Goal: Entertainment & Leisure: Consume media (video, audio)

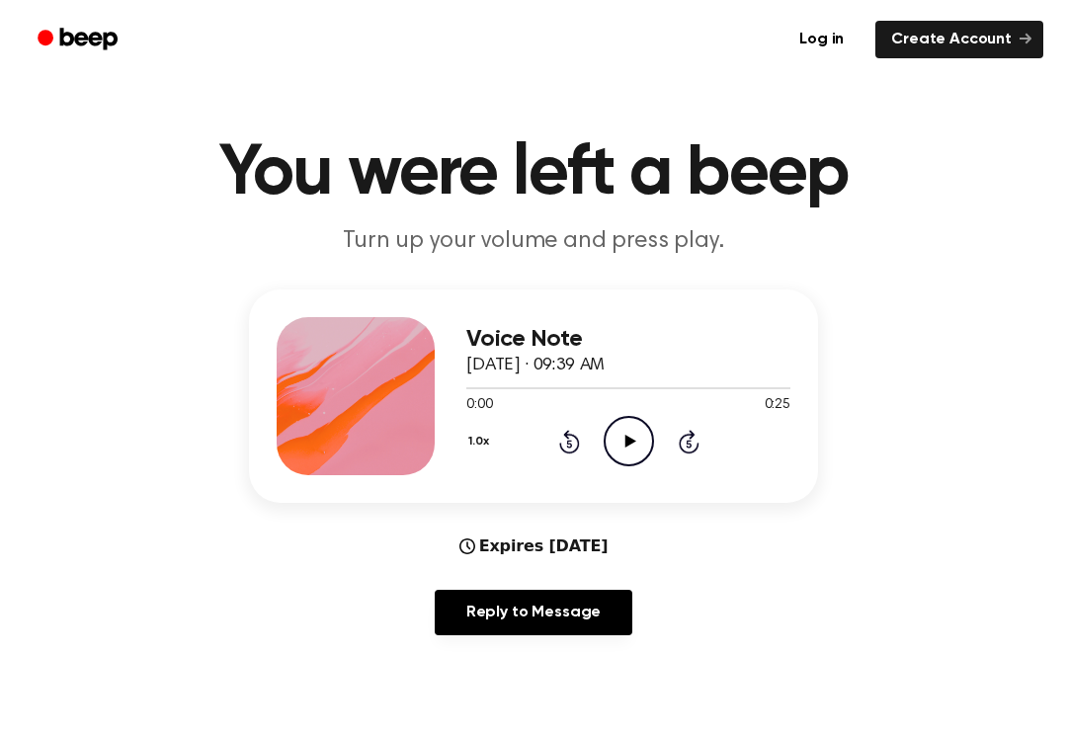
click at [617, 436] on icon "Play Audio" at bounding box center [629, 441] width 50 height 50
click at [609, 426] on circle at bounding box center [629, 441] width 48 height 48
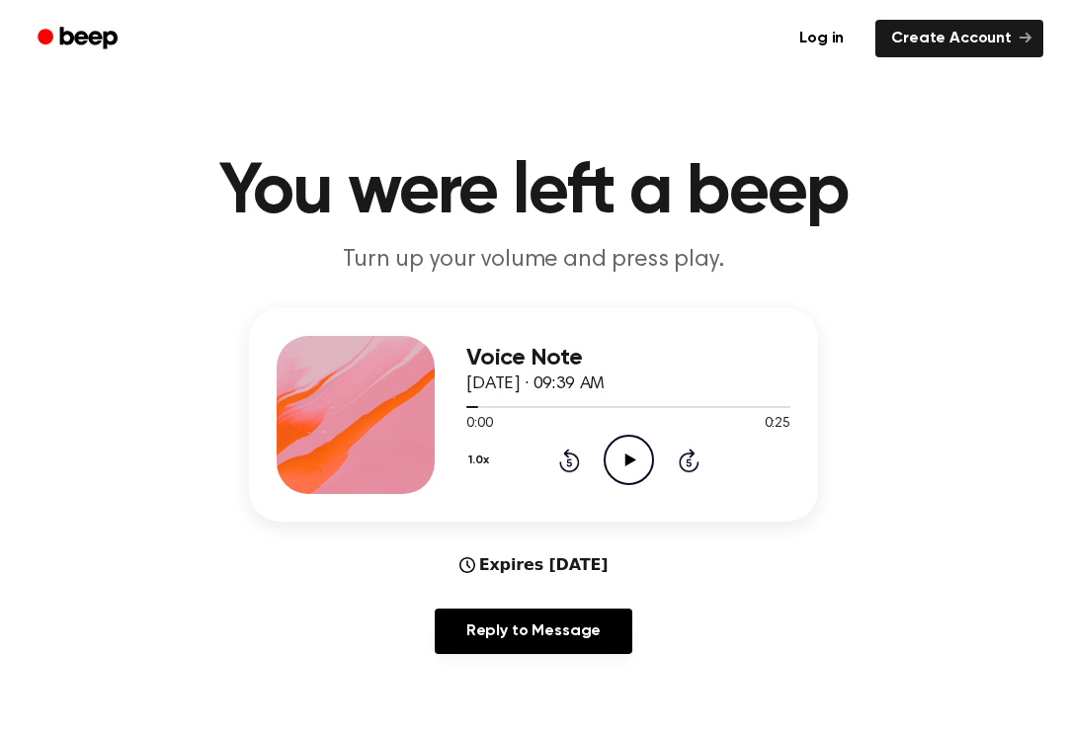
click at [571, 467] on icon "Rewind 5 seconds" at bounding box center [569, 462] width 22 height 26
click at [571, 466] on icon at bounding box center [568, 463] width 5 height 8
click at [564, 479] on div "1.0x Rewind 5 seconds Play Audio Skip 5 seconds" at bounding box center [628, 460] width 324 height 50
click at [552, 448] on div "1.0x Rewind 5 seconds Play Audio Skip 5 seconds" at bounding box center [628, 460] width 324 height 50
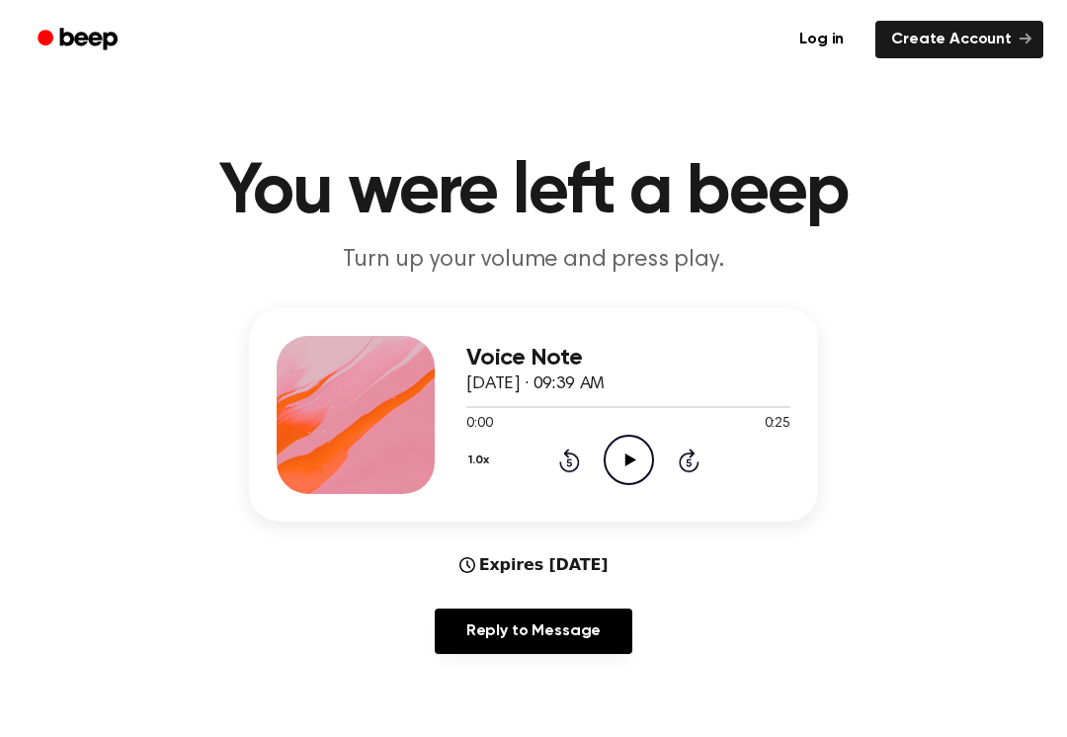
click at [559, 471] on icon "Rewind 5 seconds" at bounding box center [569, 461] width 22 height 26
click at [639, 411] on div at bounding box center [628, 406] width 324 height 16
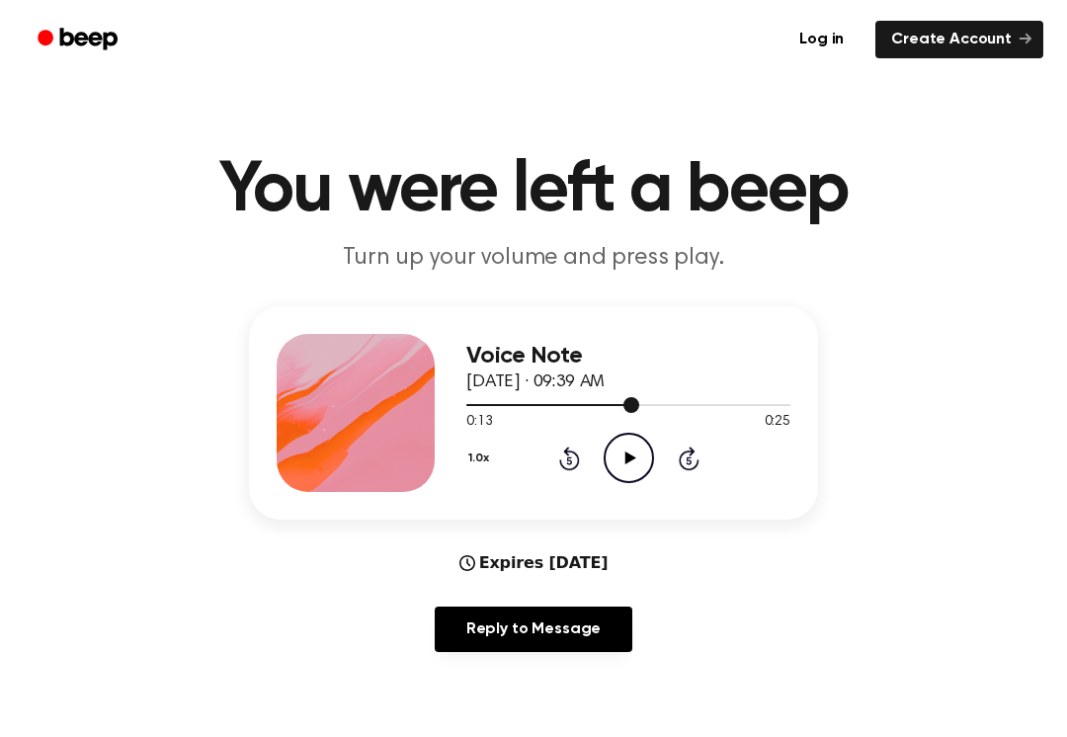
scroll to position [0, 0]
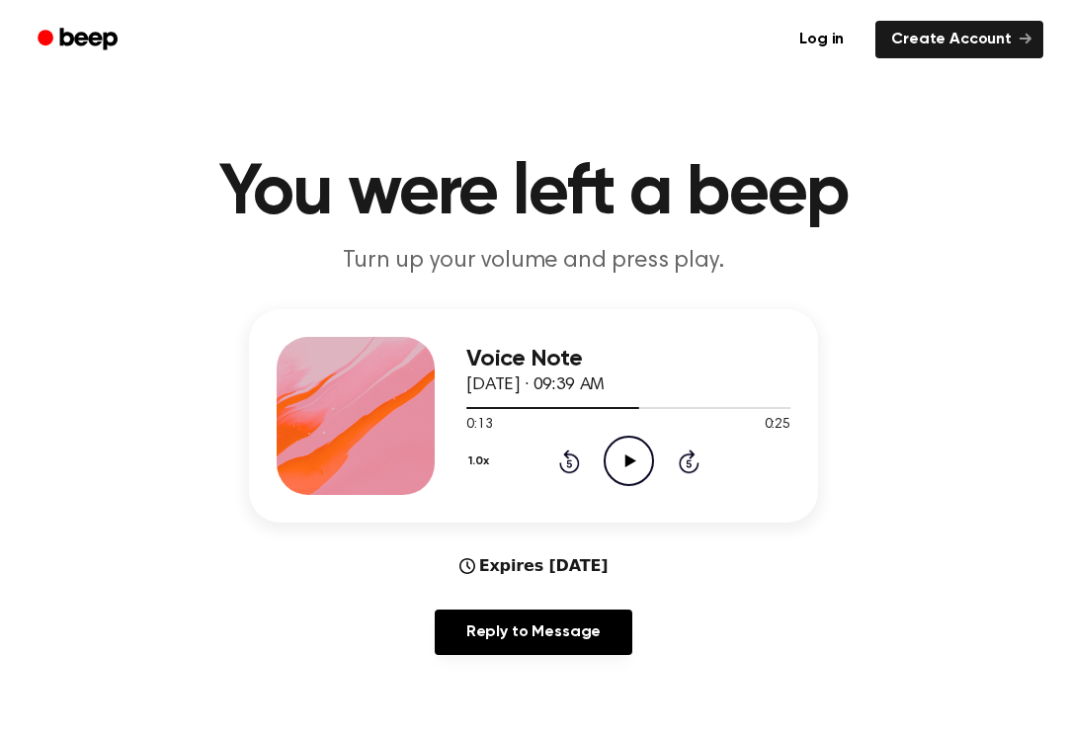
click at [568, 472] on icon at bounding box center [569, 462] width 21 height 24
click at [568, 463] on icon at bounding box center [568, 464] width 5 height 8
click at [568, 462] on icon at bounding box center [568, 464] width 5 height 8
click at [571, 463] on icon at bounding box center [568, 464] width 5 height 8
click at [570, 463] on icon "Rewind 5 seconds" at bounding box center [569, 462] width 22 height 26
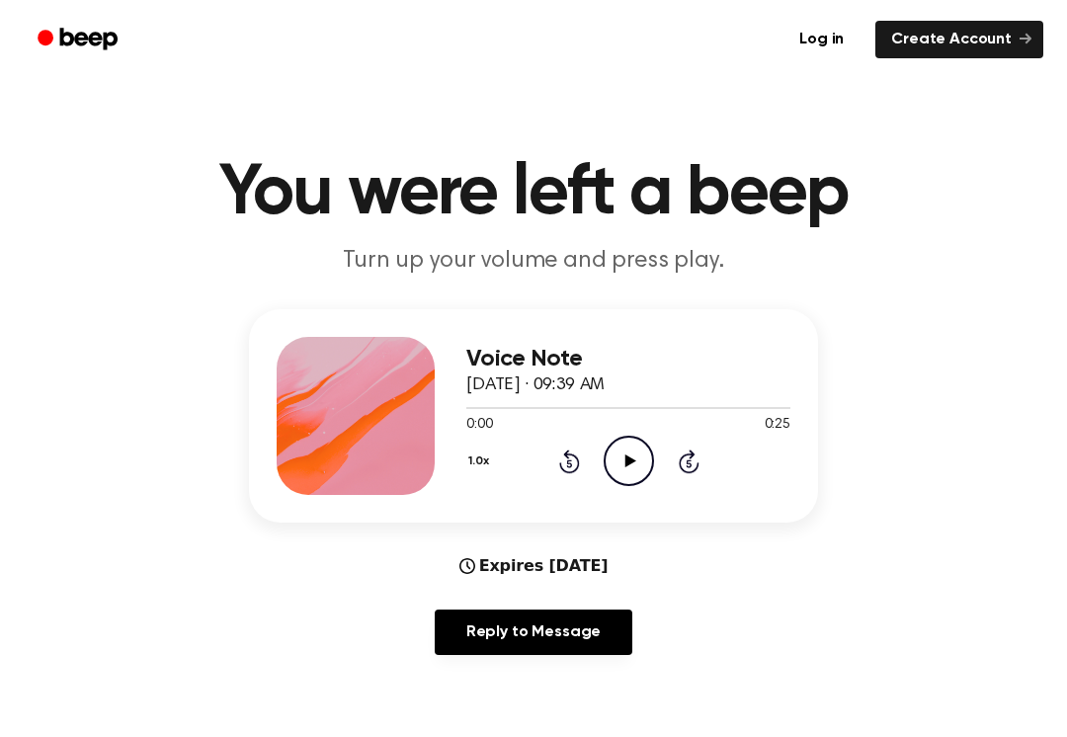
click at [566, 463] on icon "Rewind 5 seconds" at bounding box center [569, 462] width 22 height 26
click at [621, 463] on icon "Play Audio" at bounding box center [629, 461] width 50 height 50
click at [641, 457] on icon "Pause Audio" at bounding box center [629, 461] width 50 height 50
click at [566, 454] on icon at bounding box center [569, 462] width 21 height 24
click at [579, 454] on icon "Rewind 5 seconds" at bounding box center [569, 462] width 22 height 26
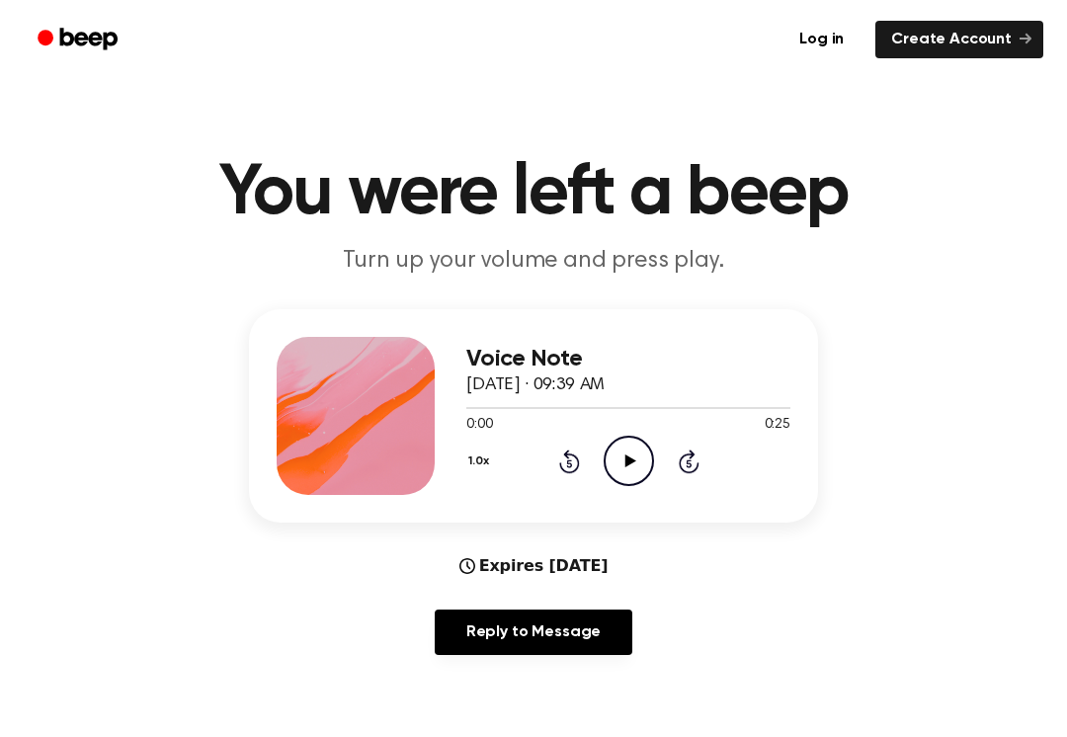
click at [579, 454] on icon "Rewind 5 seconds" at bounding box center [569, 462] width 22 height 26
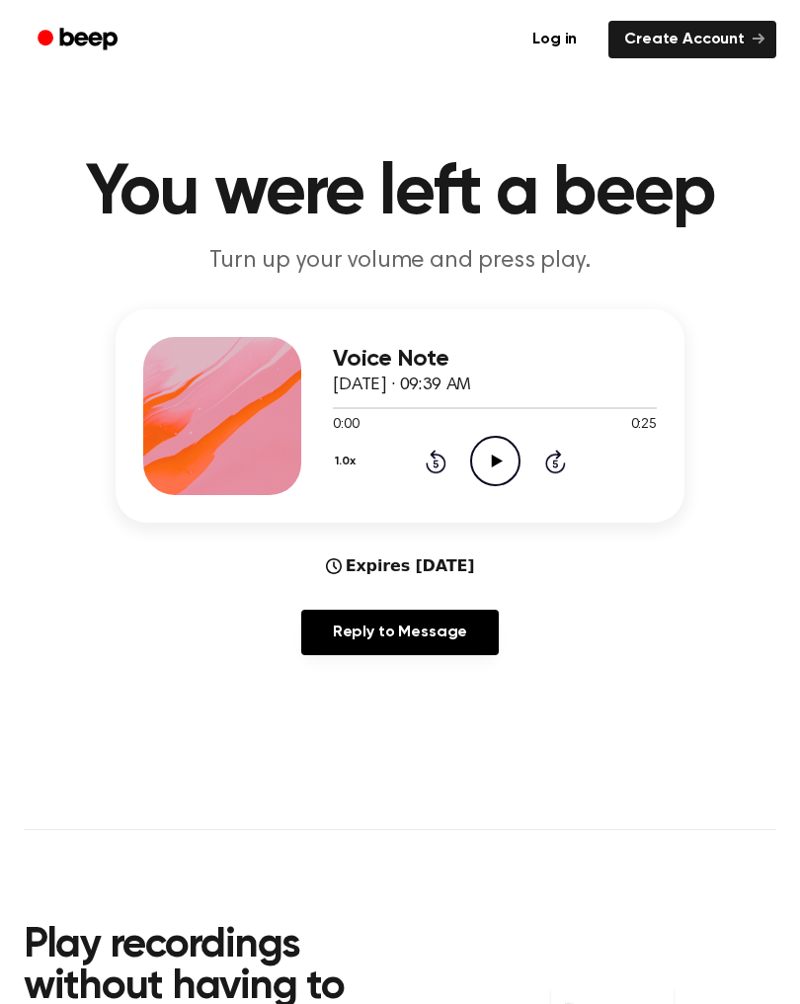
click at [785, 22] on div "Log in Create Account" at bounding box center [400, 39] width 800 height 79
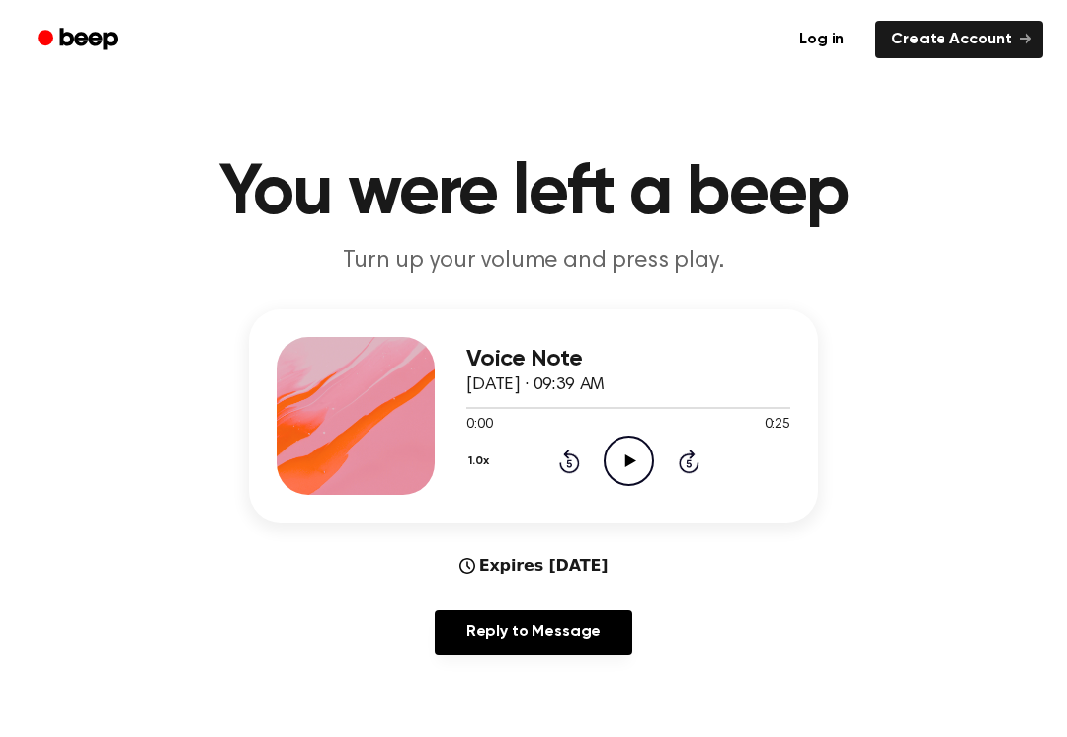
click at [615, 457] on icon "Play Audio" at bounding box center [629, 461] width 50 height 50
click at [625, 467] on icon at bounding box center [629, 461] width 9 height 13
click at [635, 471] on icon "Play Audio" at bounding box center [629, 461] width 50 height 50
click at [632, 467] on icon at bounding box center [629, 461] width 9 height 13
click at [558, 470] on icon "Rewind 5 seconds" at bounding box center [569, 462] width 22 height 26
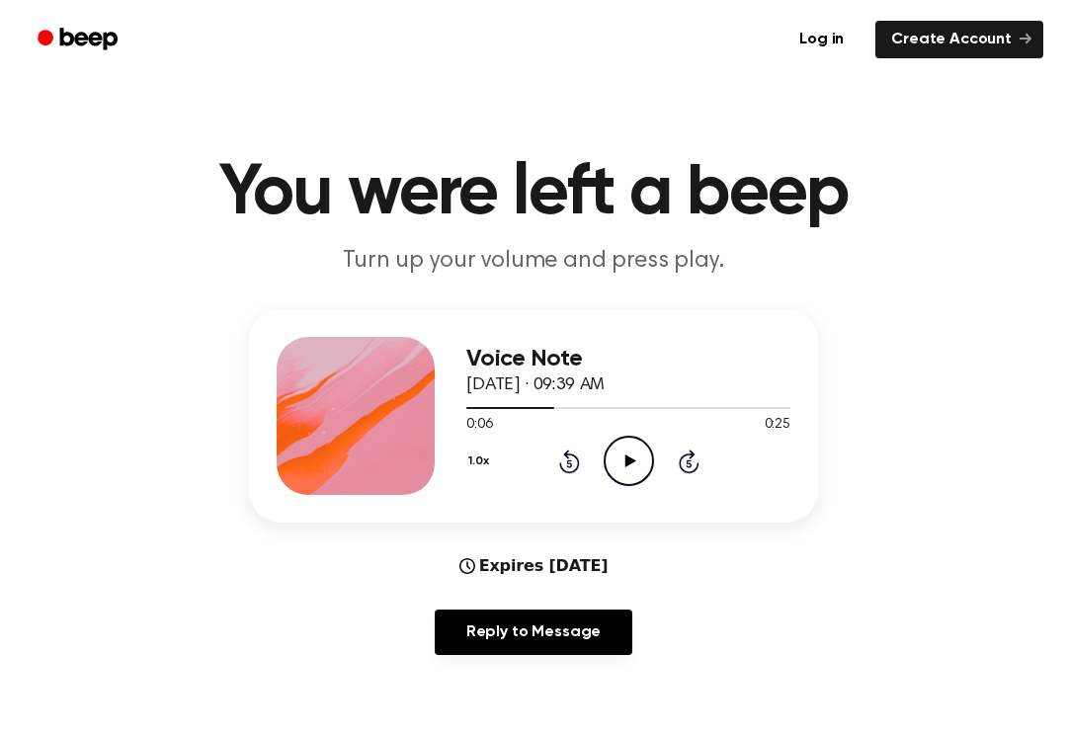
click at [555, 467] on div "1.0x Rewind 5 seconds Play Audio Skip 5 seconds" at bounding box center [628, 461] width 324 height 50
click at [571, 461] on icon at bounding box center [568, 464] width 5 height 8
click at [566, 470] on icon at bounding box center [569, 462] width 21 height 24
click at [565, 470] on icon at bounding box center [569, 462] width 21 height 24
click at [627, 472] on icon "Play Audio" at bounding box center [629, 461] width 50 height 50
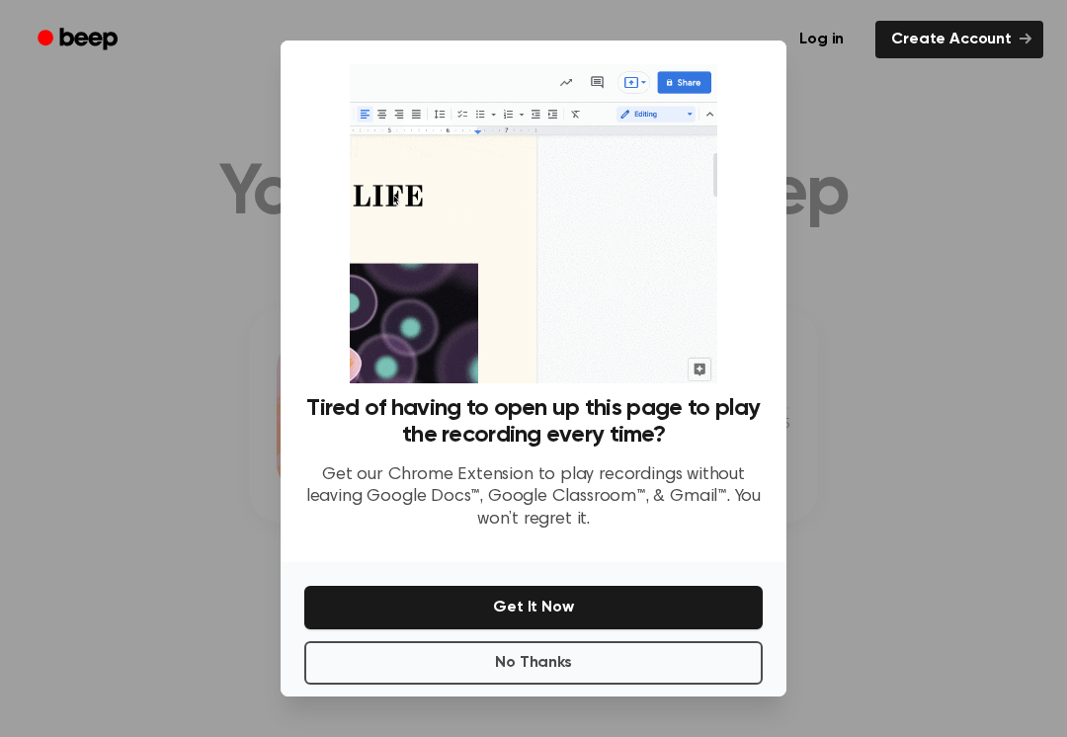
click at [551, 645] on button "No Thanks" at bounding box center [533, 662] width 459 height 43
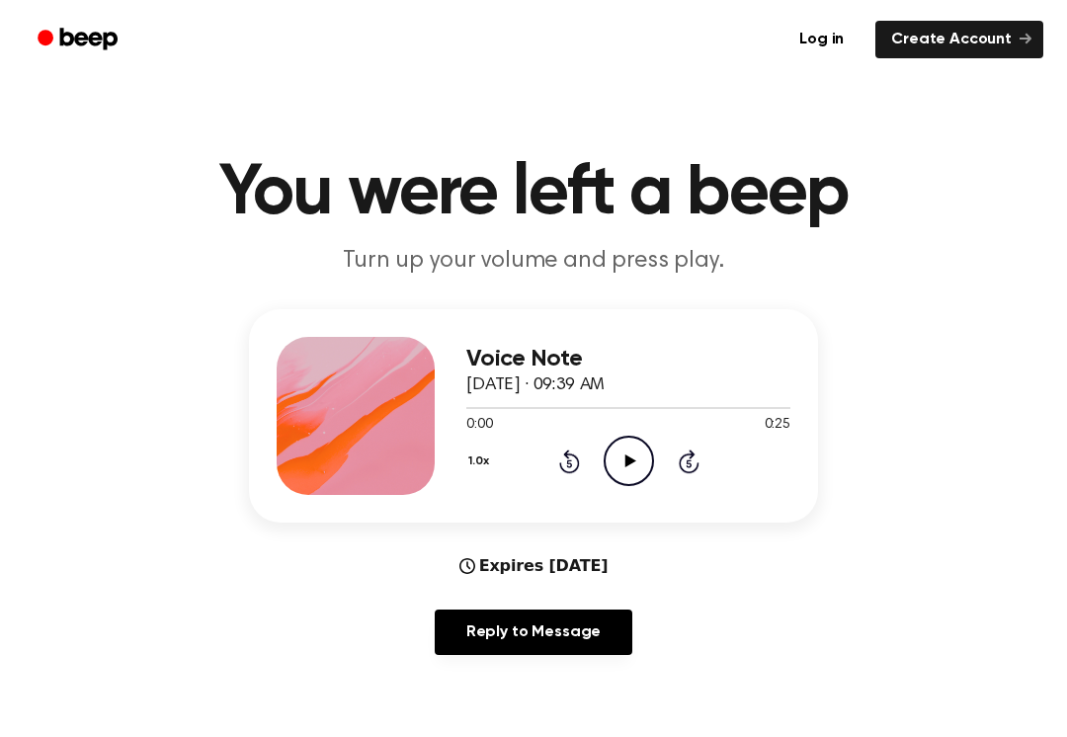
click at [643, 457] on icon "Play Audio" at bounding box center [629, 461] width 50 height 50
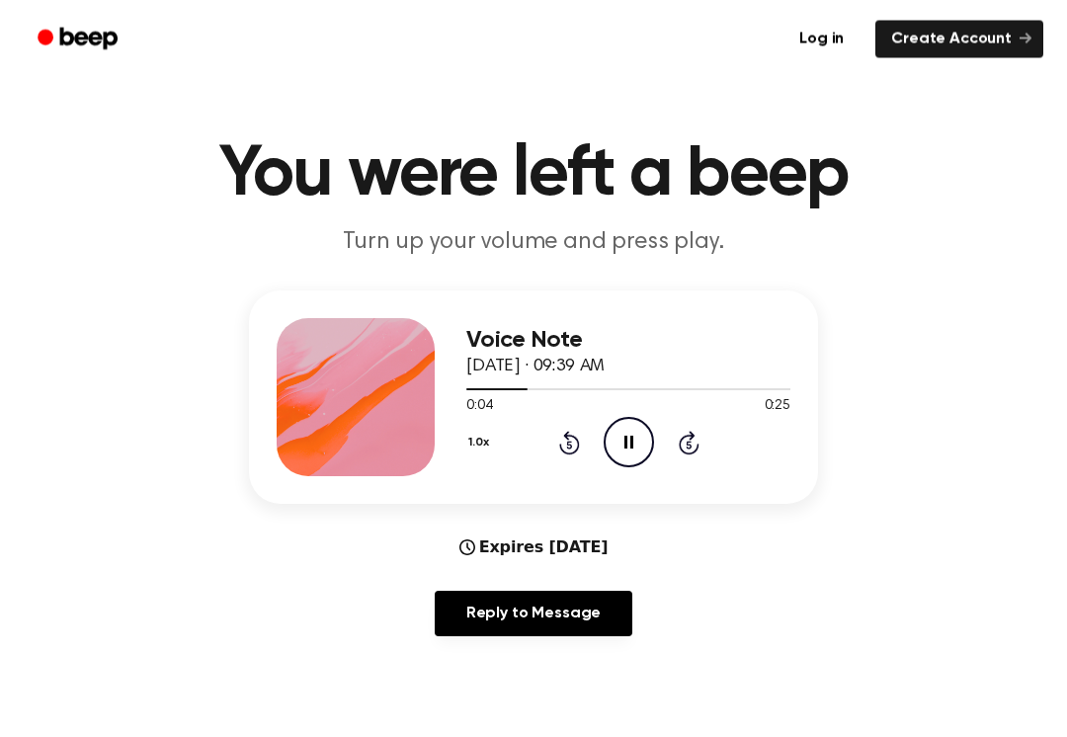
scroll to position [5, 0]
